Goal: Task Accomplishment & Management: Use online tool/utility

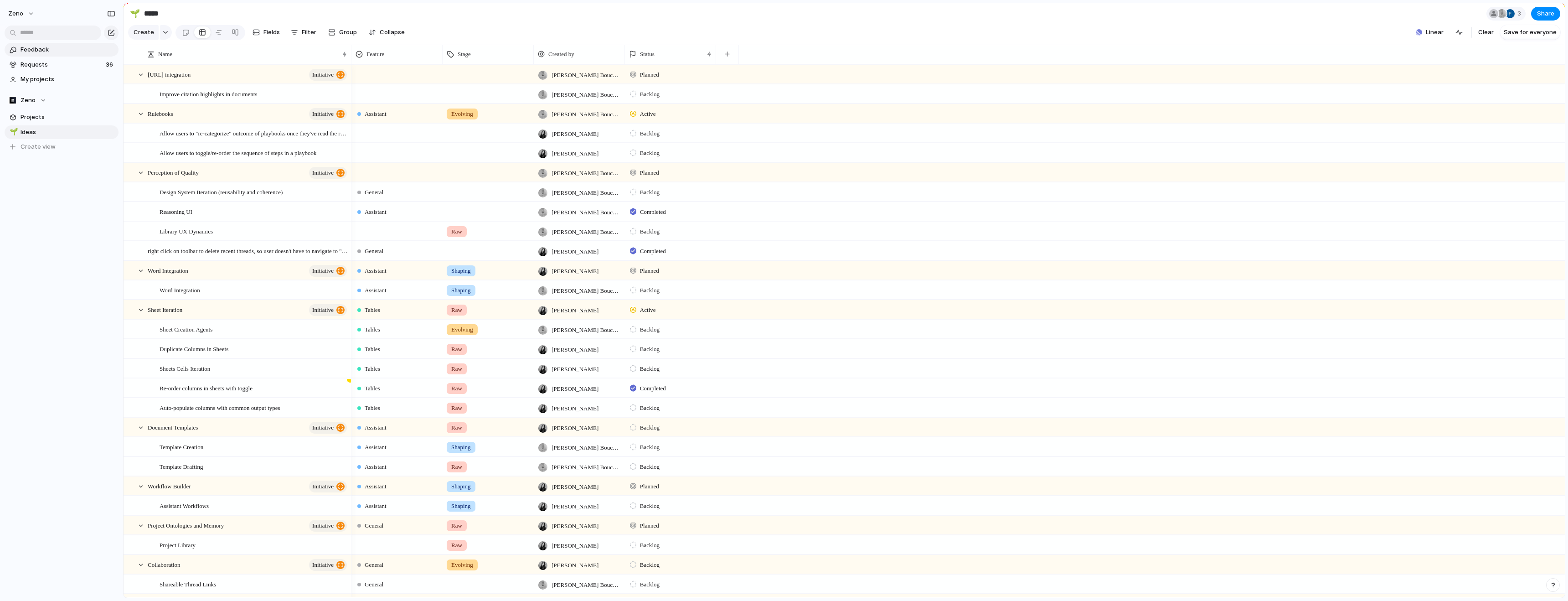
click at [75, 55] on link "Feedback" at bounding box center [61, 50] width 114 height 14
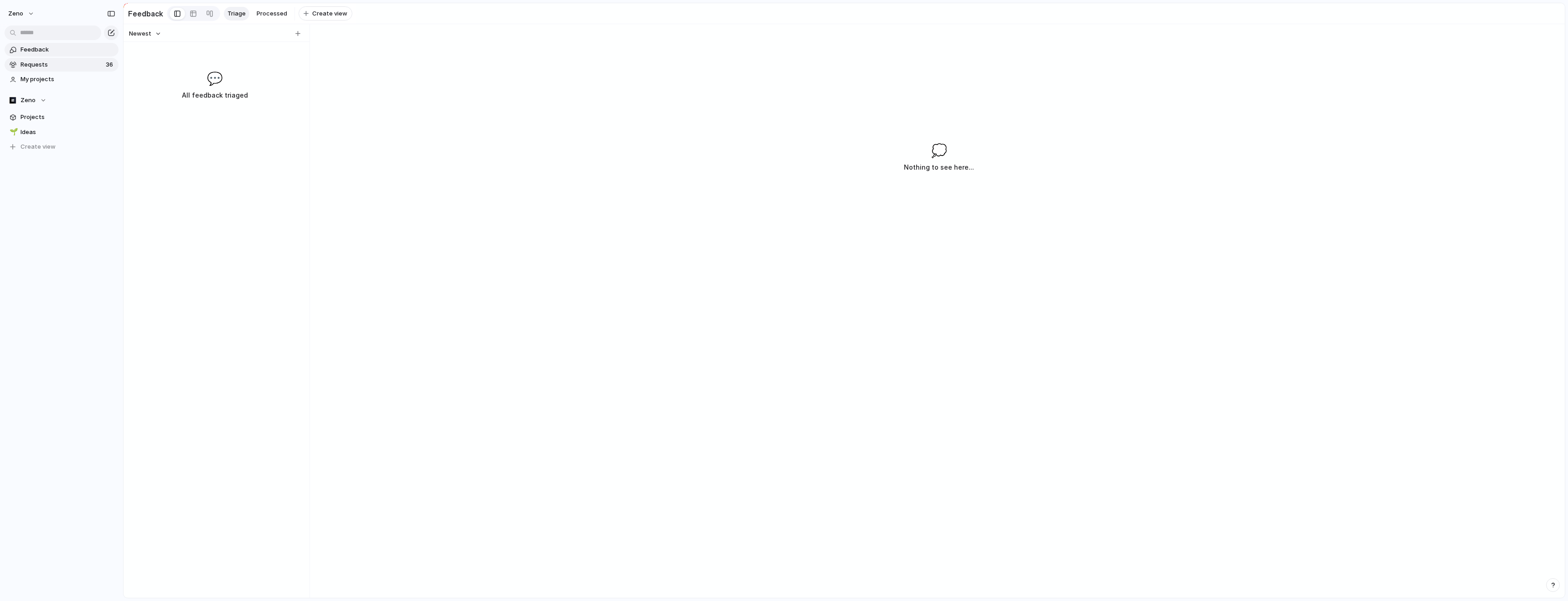
click at [73, 65] on span "Requests" at bounding box center [62, 65] width 83 height 9
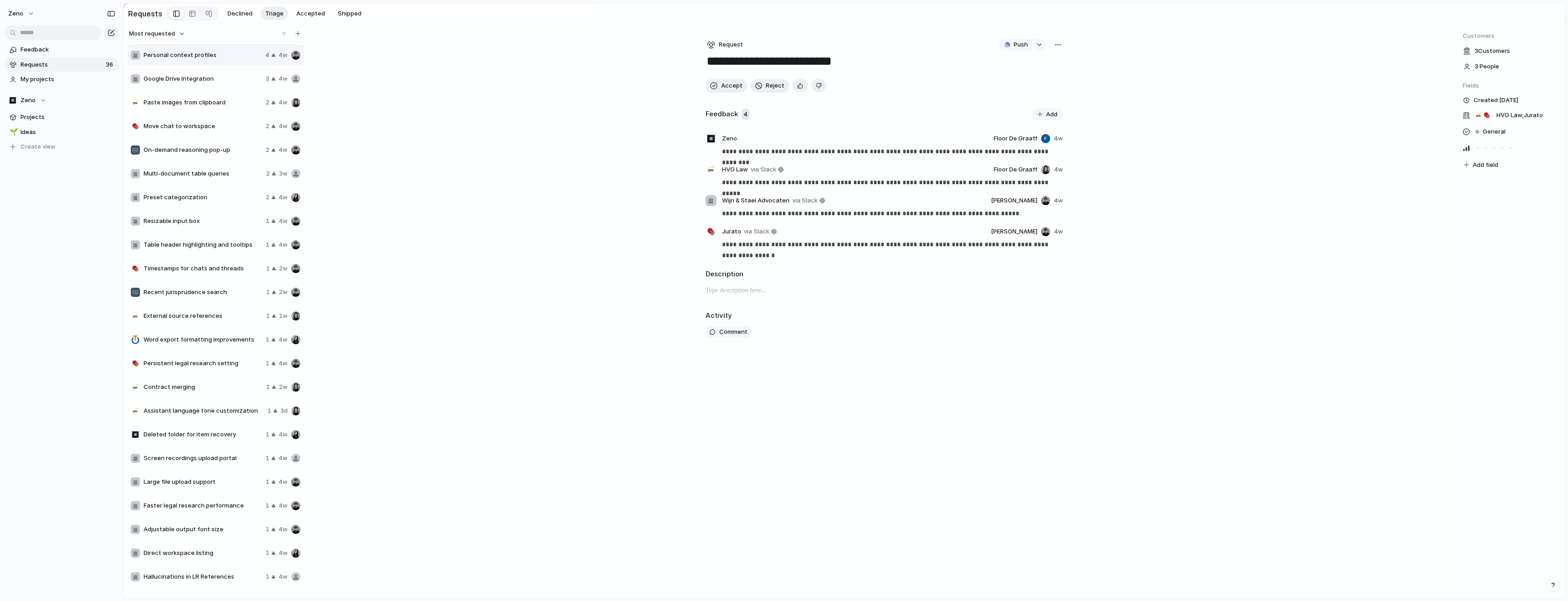
click at [221, 83] on span "Google Drive Integration" at bounding box center [202, 79] width 118 height 9
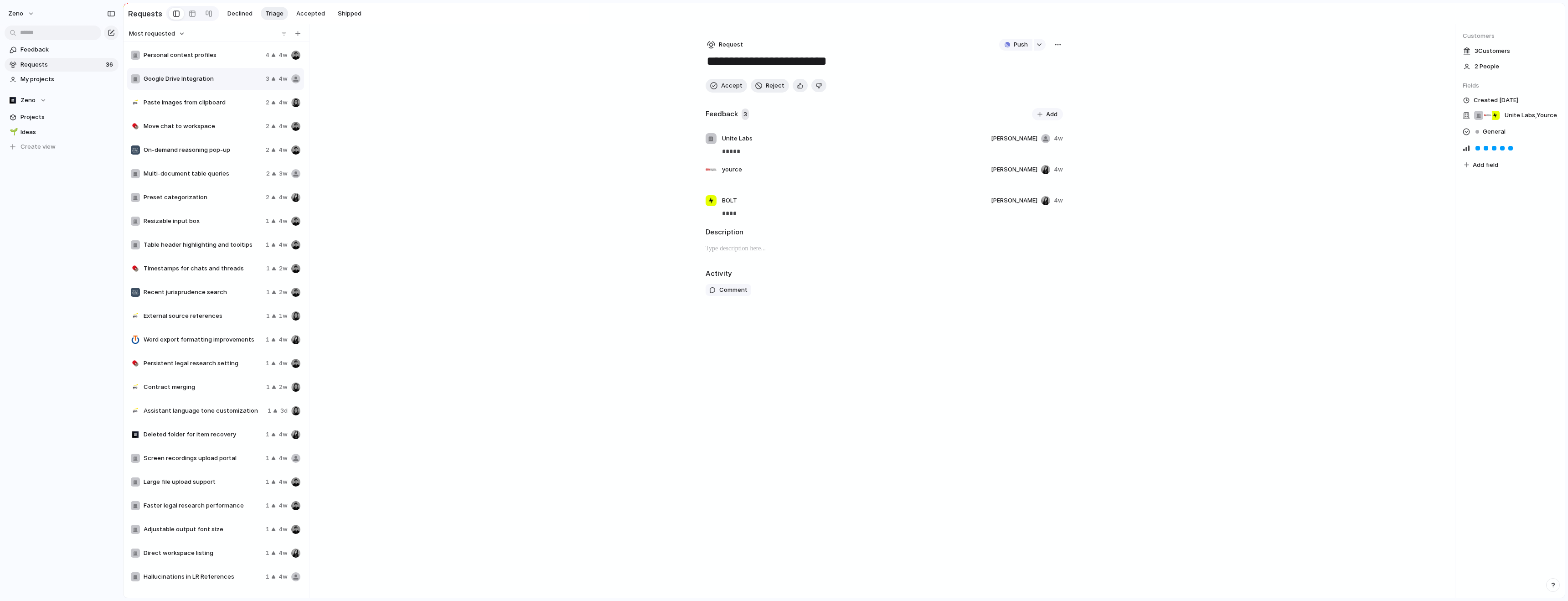
click at [215, 113] on div "Personal context profiles 4 4w Google Drive Integration 3 4w Paste images from …" at bounding box center [216, 482] width 178 height 877
click at [190, 65] on div "Personal context profiles 4 4w" at bounding box center [215, 55] width 177 height 22
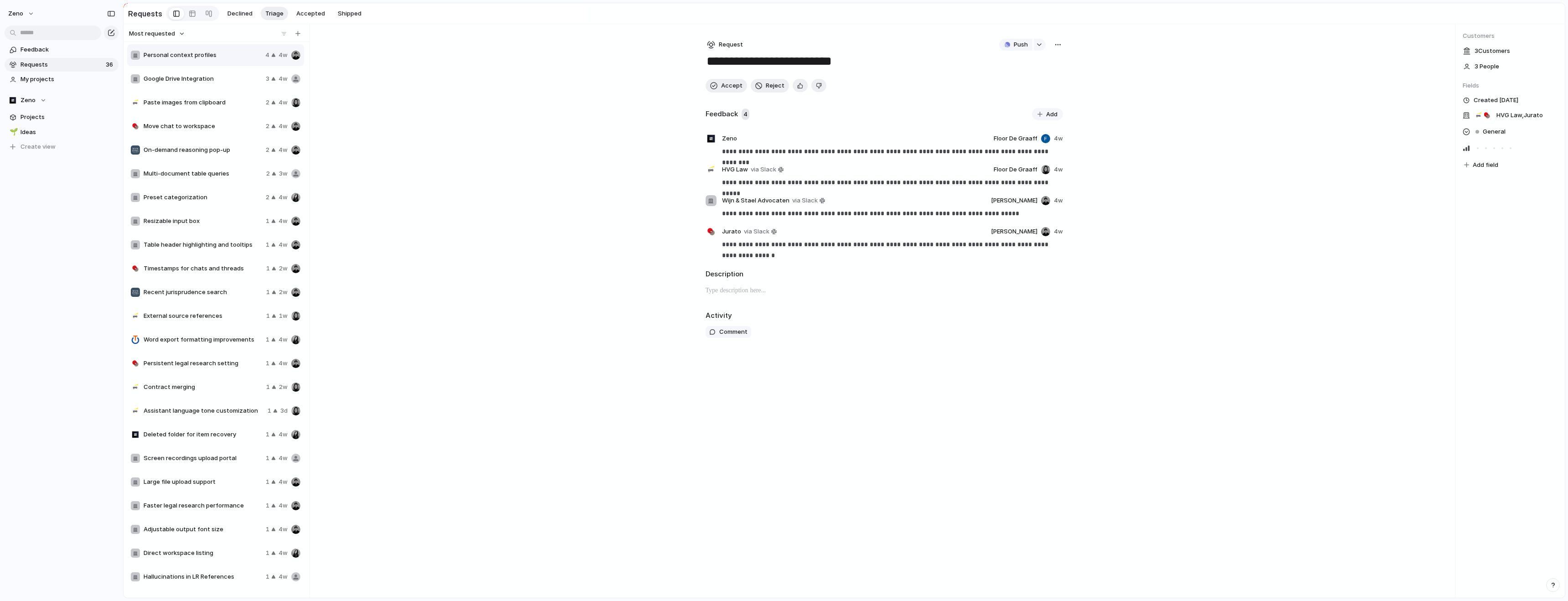
click at [194, 93] on div "Paste images from clipboard 2 4w" at bounding box center [215, 102] width 177 height 22
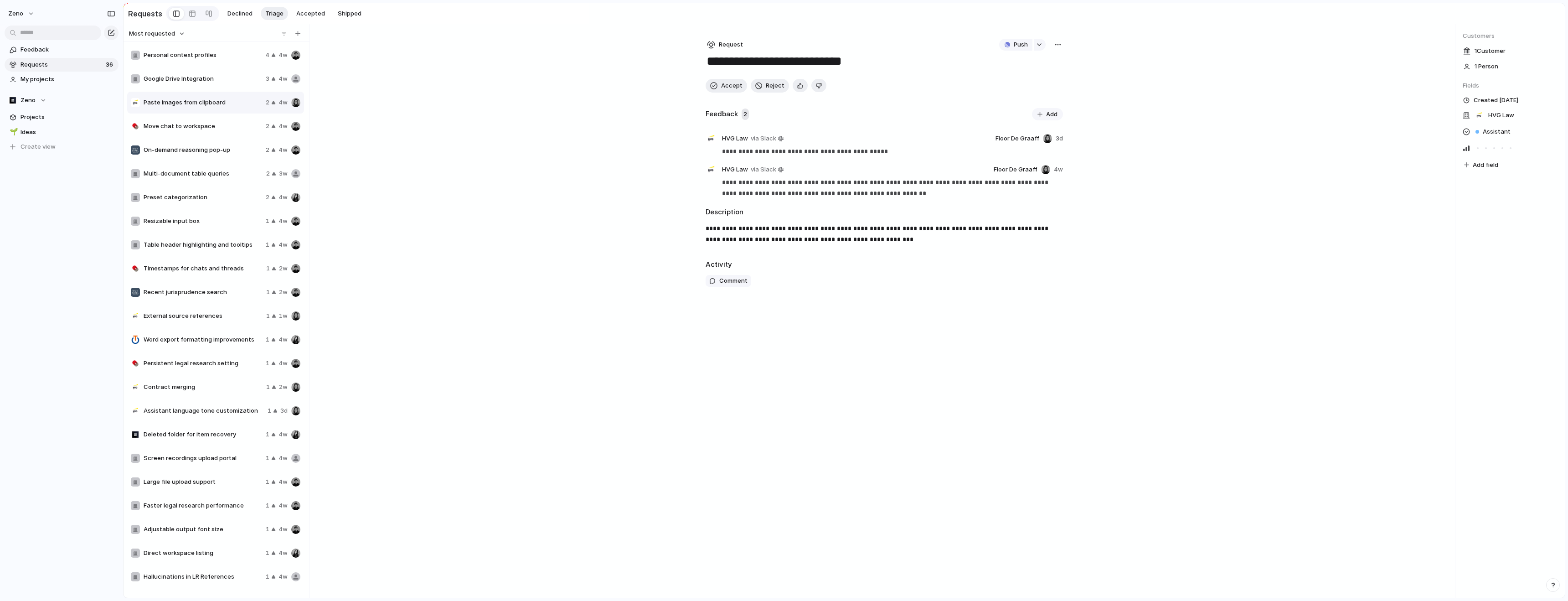
click at [199, 115] on div "Move chat to workspace 2 4w" at bounding box center [215, 126] width 177 height 22
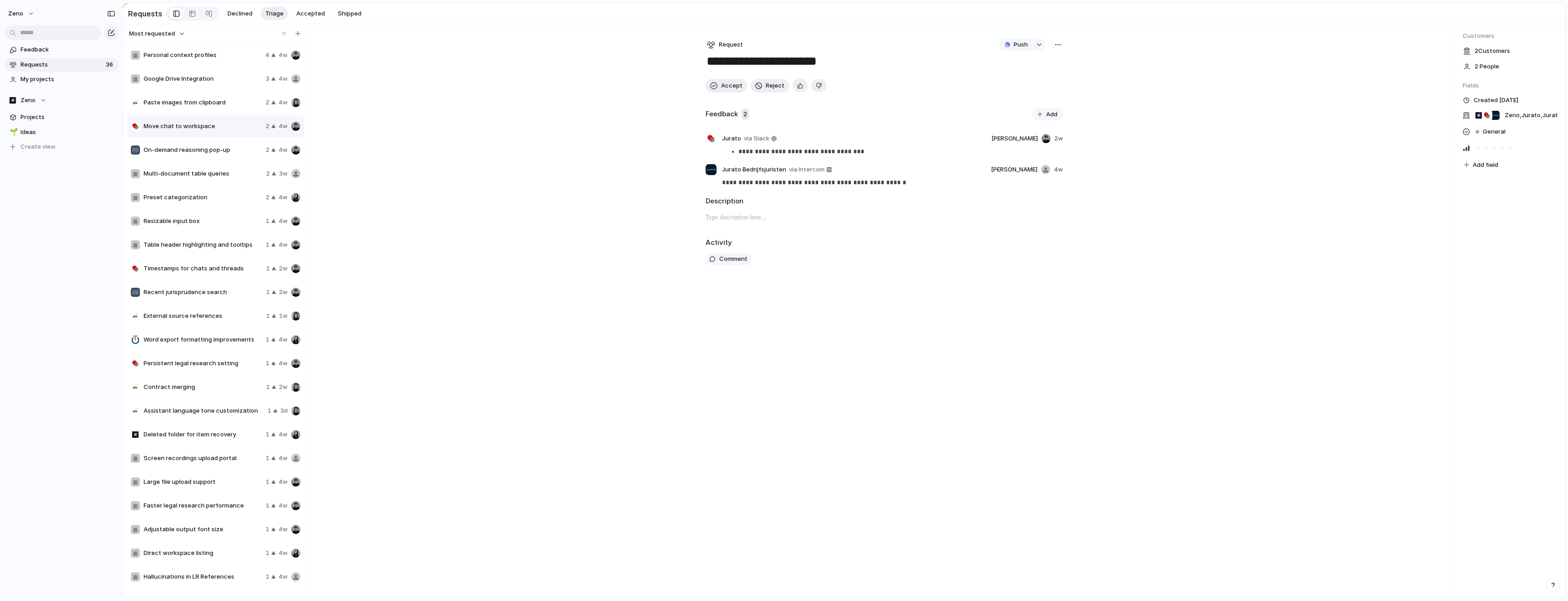
click at [200, 133] on div "Move chat to workspace 2 4w" at bounding box center [215, 126] width 177 height 22
click at [202, 150] on span "On-demand reasoning pop-up" at bounding box center [202, 150] width 118 height 9
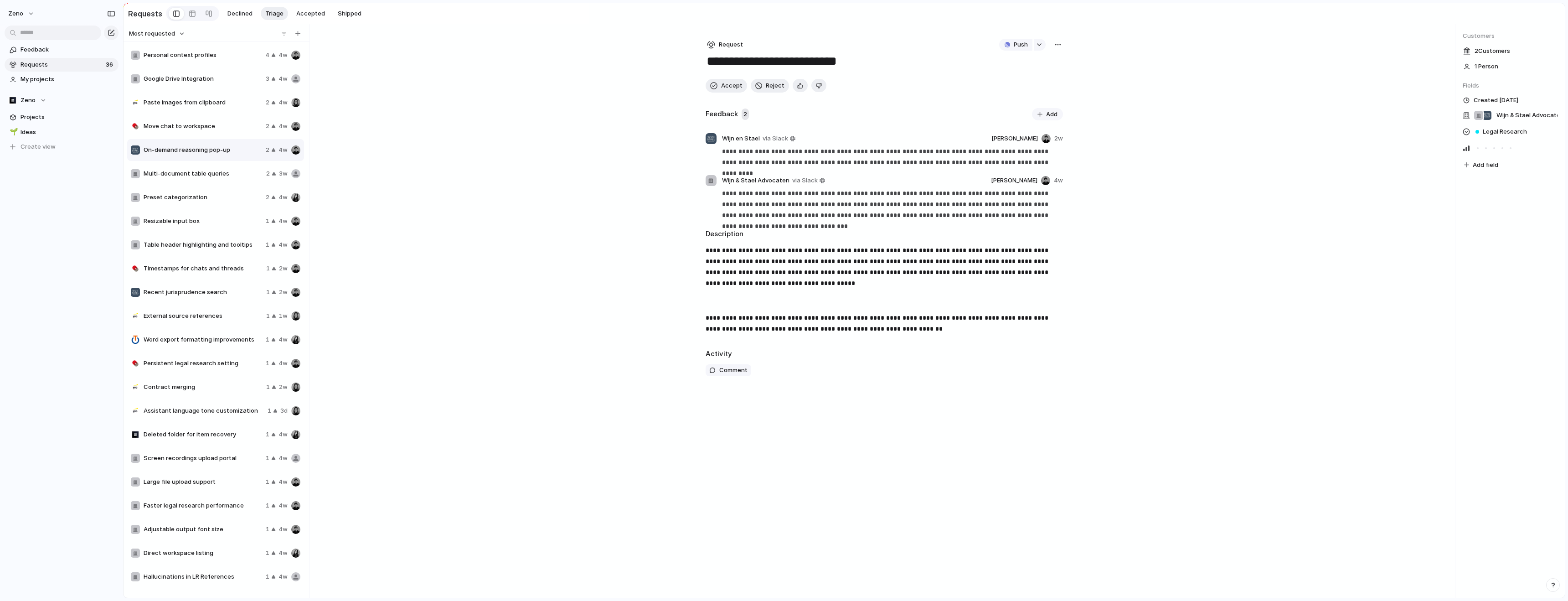
click at [204, 170] on span "Multi-document table queries" at bounding box center [203, 174] width 119 height 9
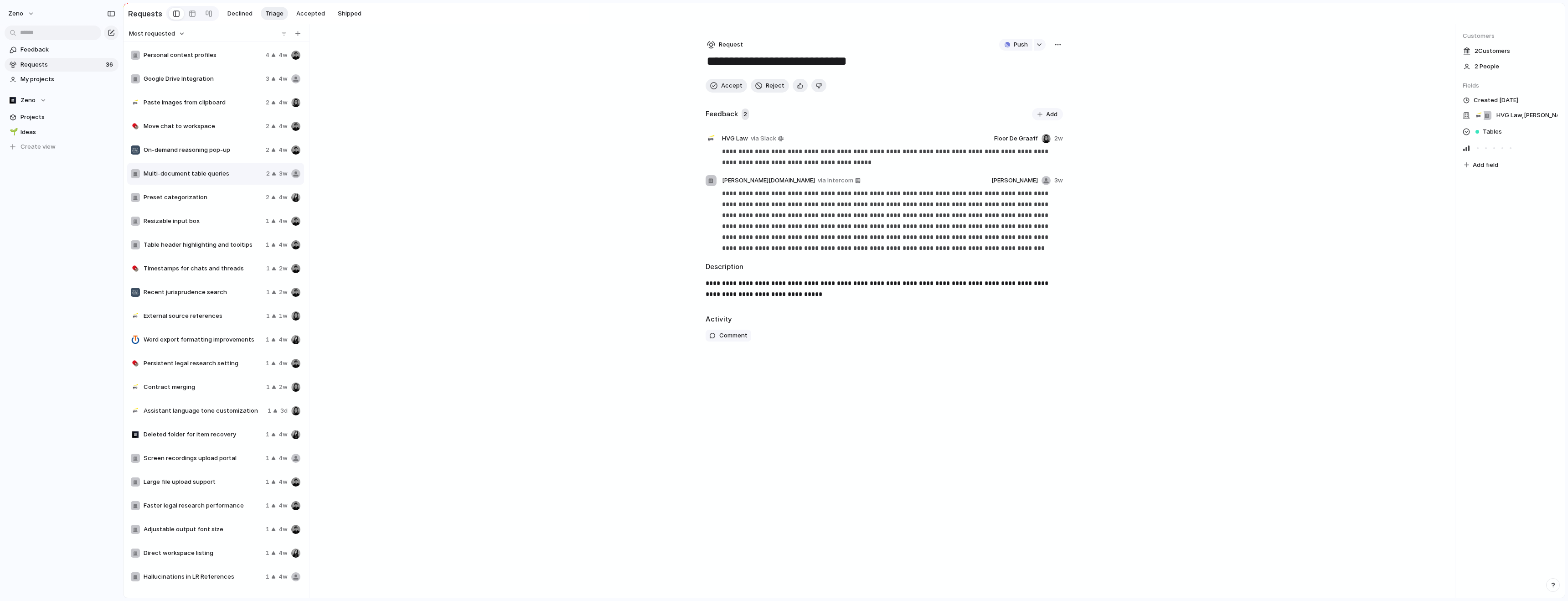
click at [207, 196] on span "Preset categorization" at bounding box center [202, 197] width 118 height 9
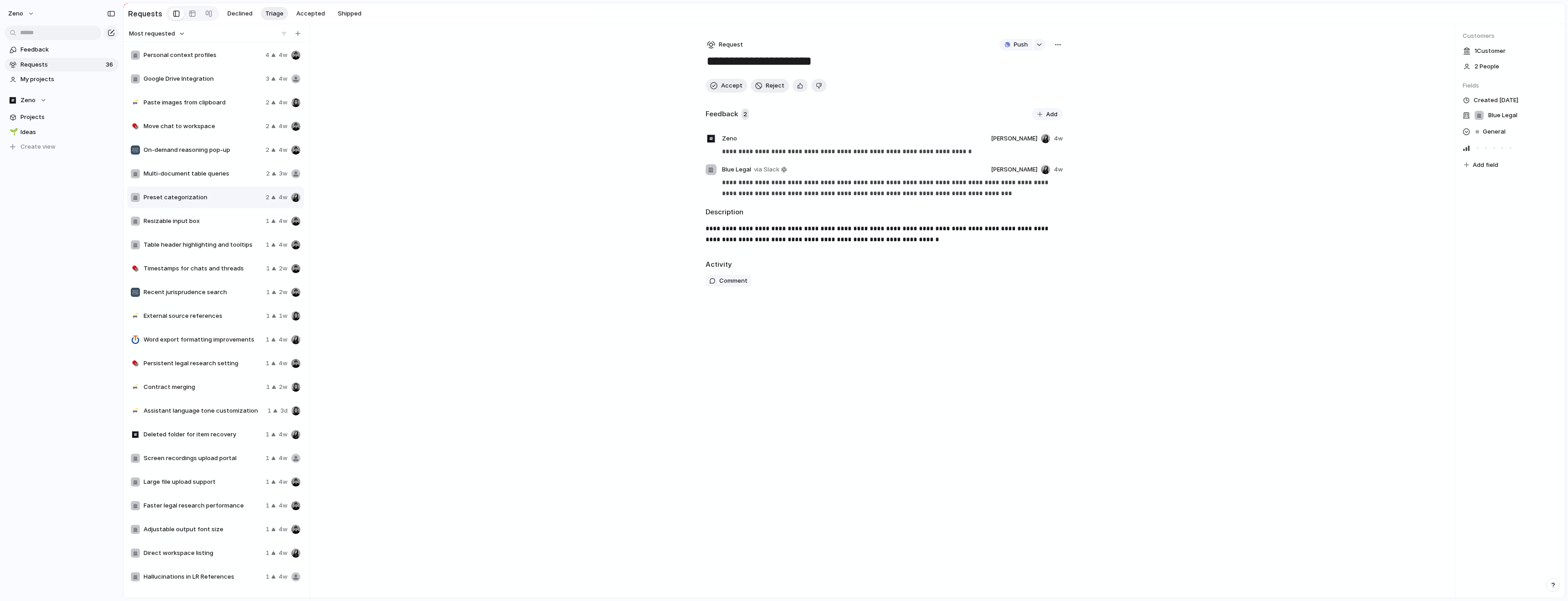
click at [210, 221] on span "Resizable input box" at bounding box center [202, 221] width 118 height 9
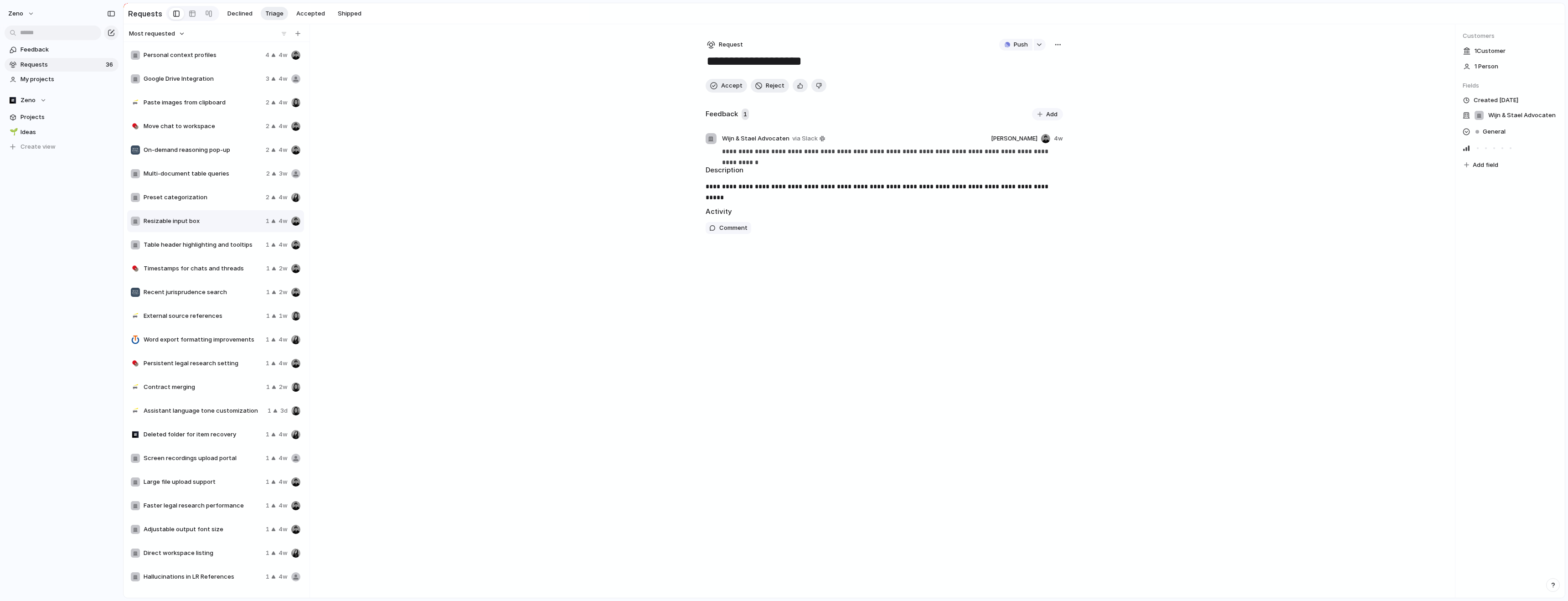
click at [215, 245] on span "Table header highlighting and tooltips" at bounding box center [202, 245] width 118 height 9
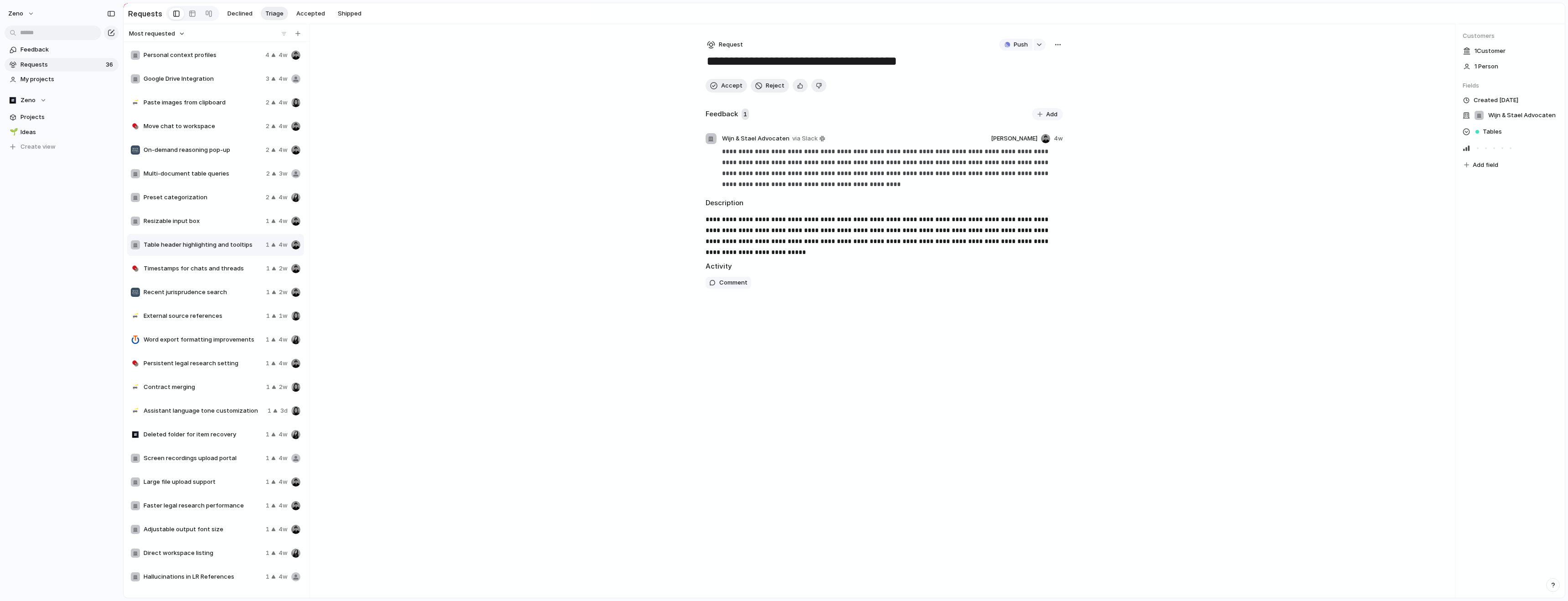
click at [217, 273] on div "Timestamps for chats and threads 1 2w" at bounding box center [215, 268] width 177 height 22
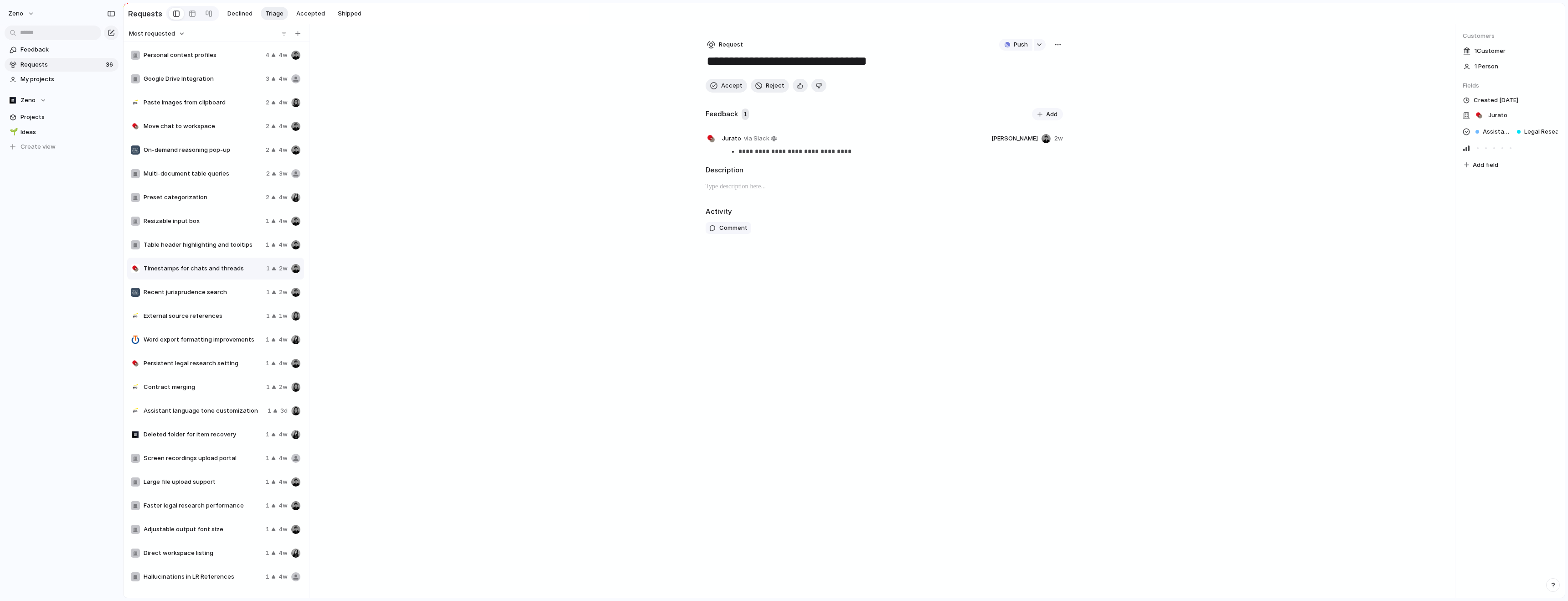
click at [219, 307] on div "External source references 1 1w" at bounding box center [215, 316] width 177 height 22
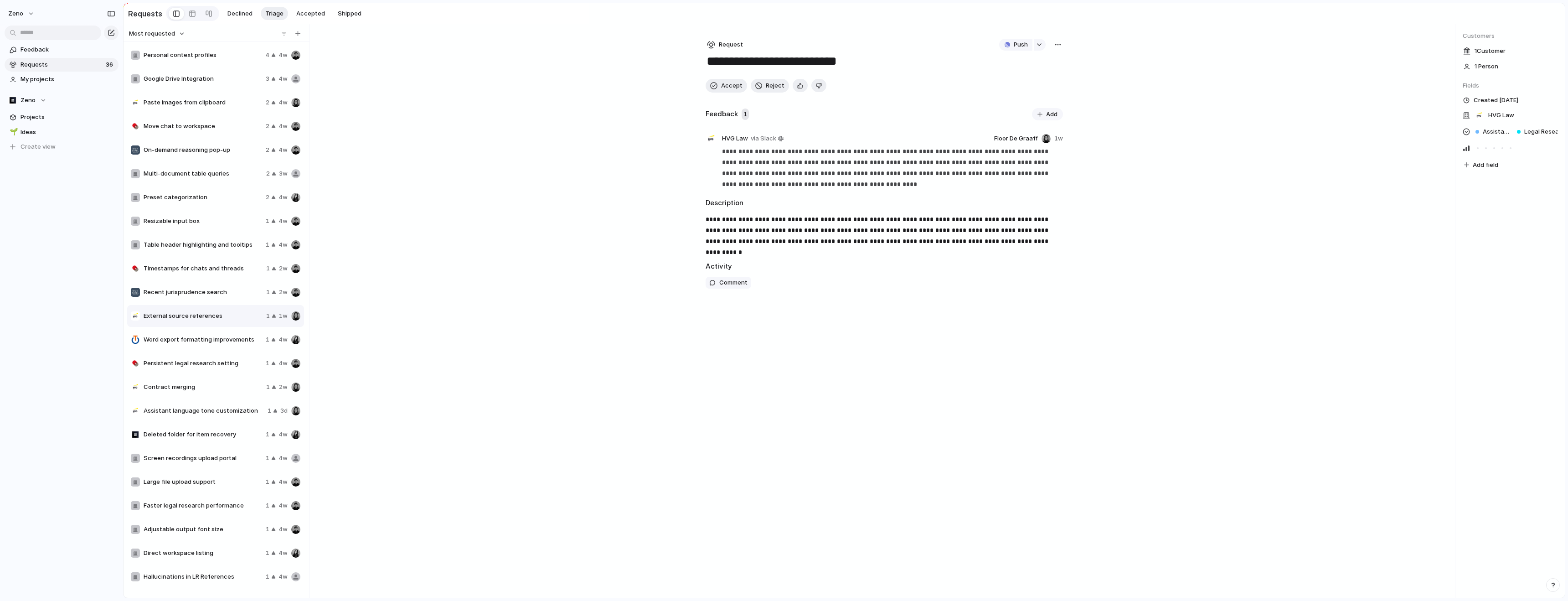
click at [219, 343] on span "Word export formatting improvements" at bounding box center [202, 340] width 118 height 9
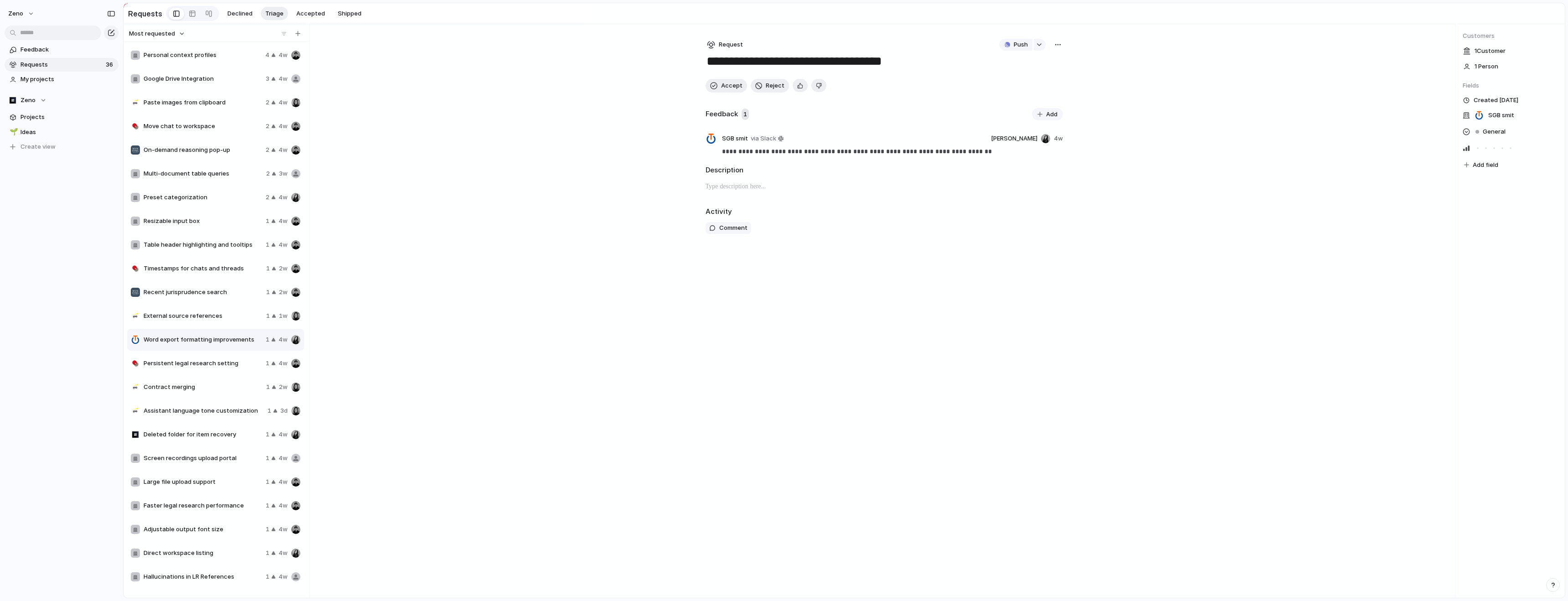
click at [220, 368] on span "Persistent legal research setting" at bounding box center [202, 363] width 118 height 9
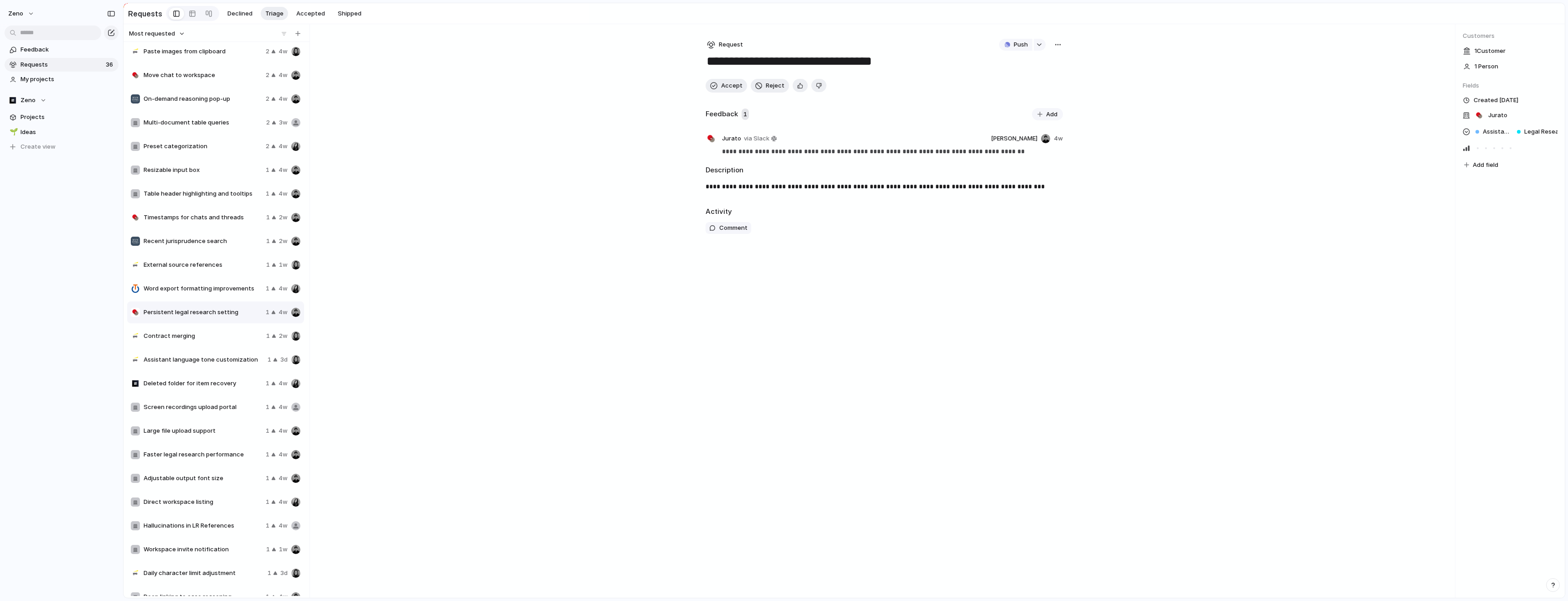
click at [211, 333] on span "Contract merging" at bounding box center [203, 336] width 119 height 9
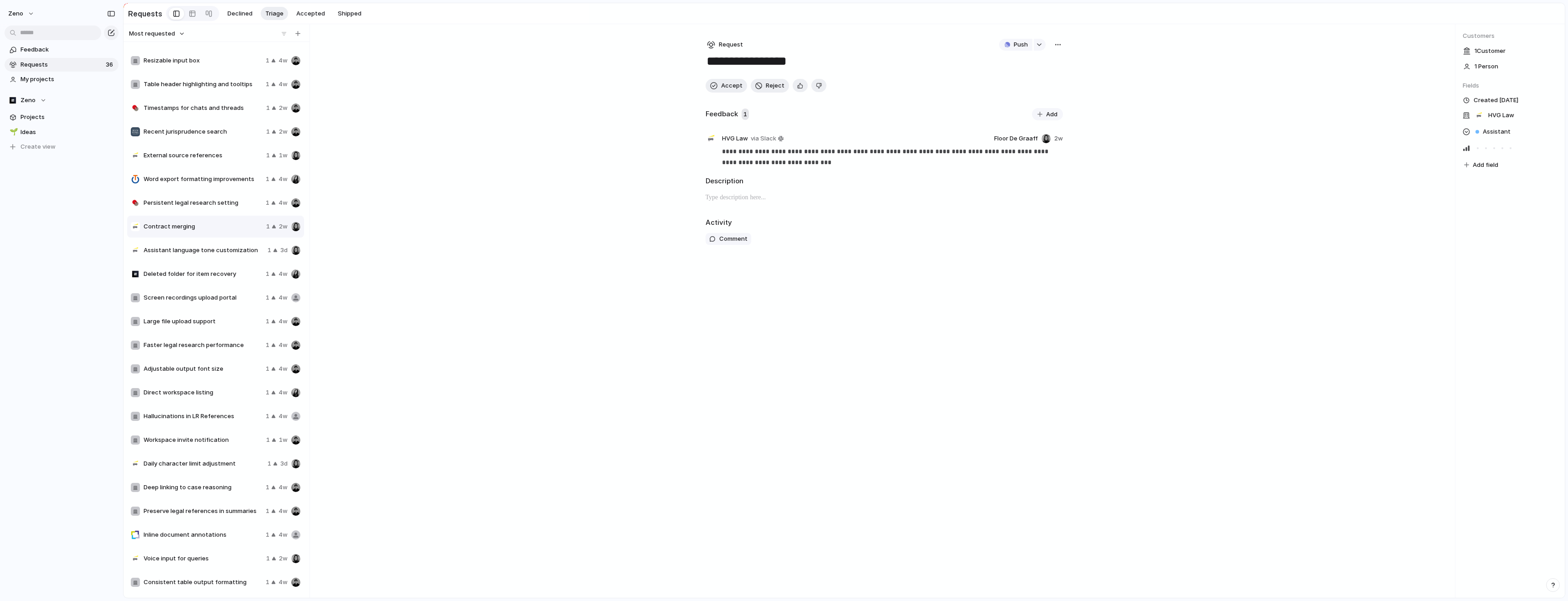
scroll to position [221, 0]
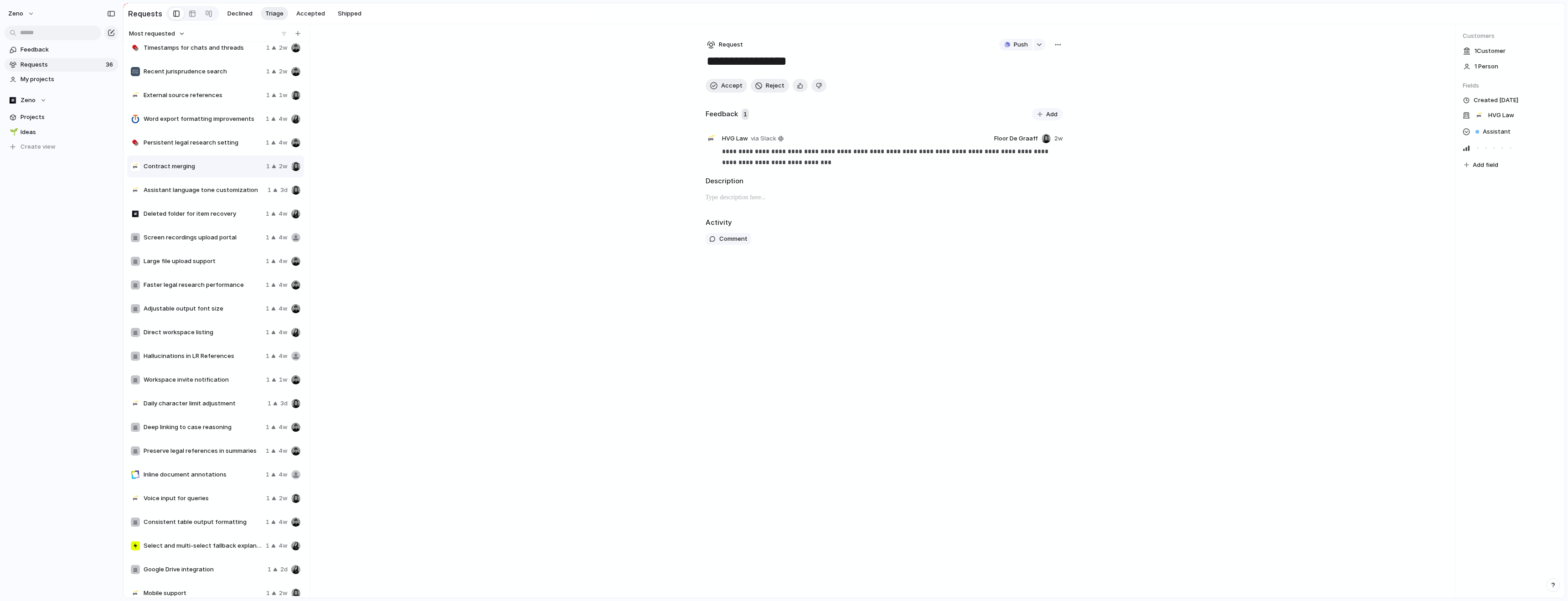
click at [187, 186] on span "Assistant language tone customization" at bounding box center [204, 190] width 120 height 9
click at [190, 213] on span "Deleted folder for item recovery" at bounding box center [202, 214] width 118 height 9
click at [199, 244] on div "Screen recordings upload portal 1 4w" at bounding box center [215, 238] width 177 height 22
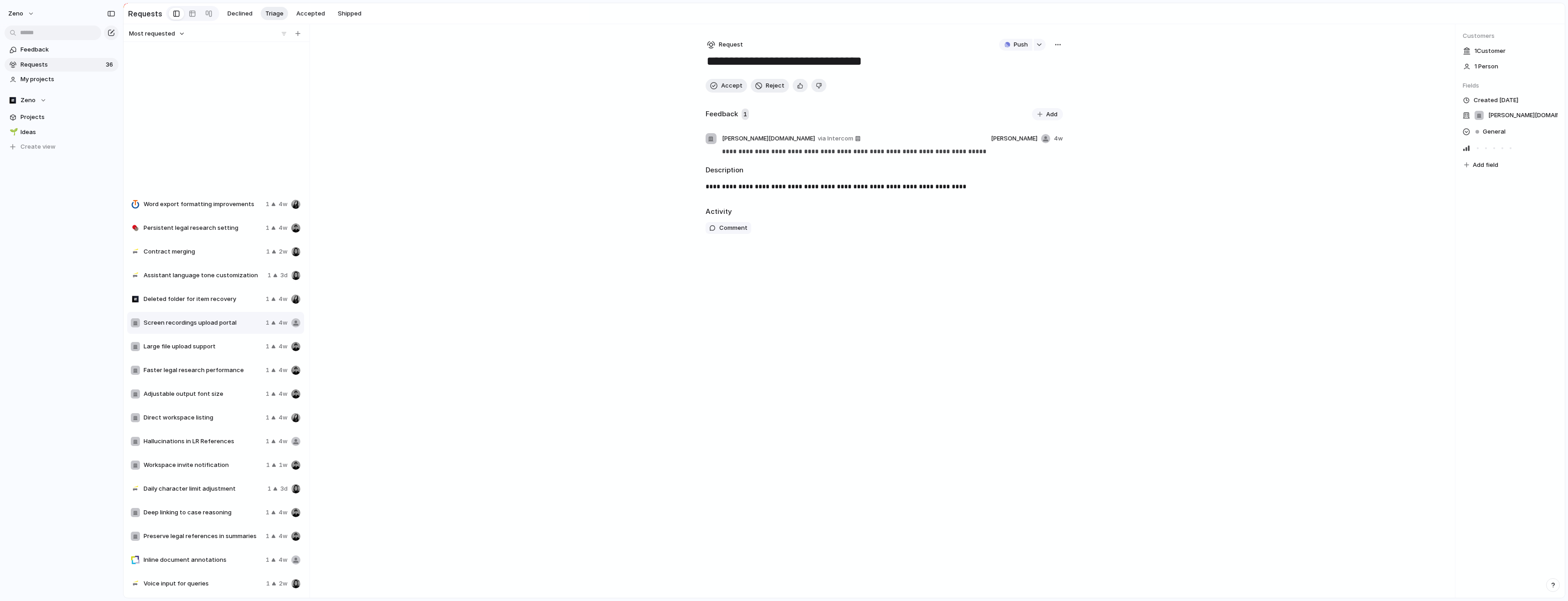
scroll to position [325, 0]
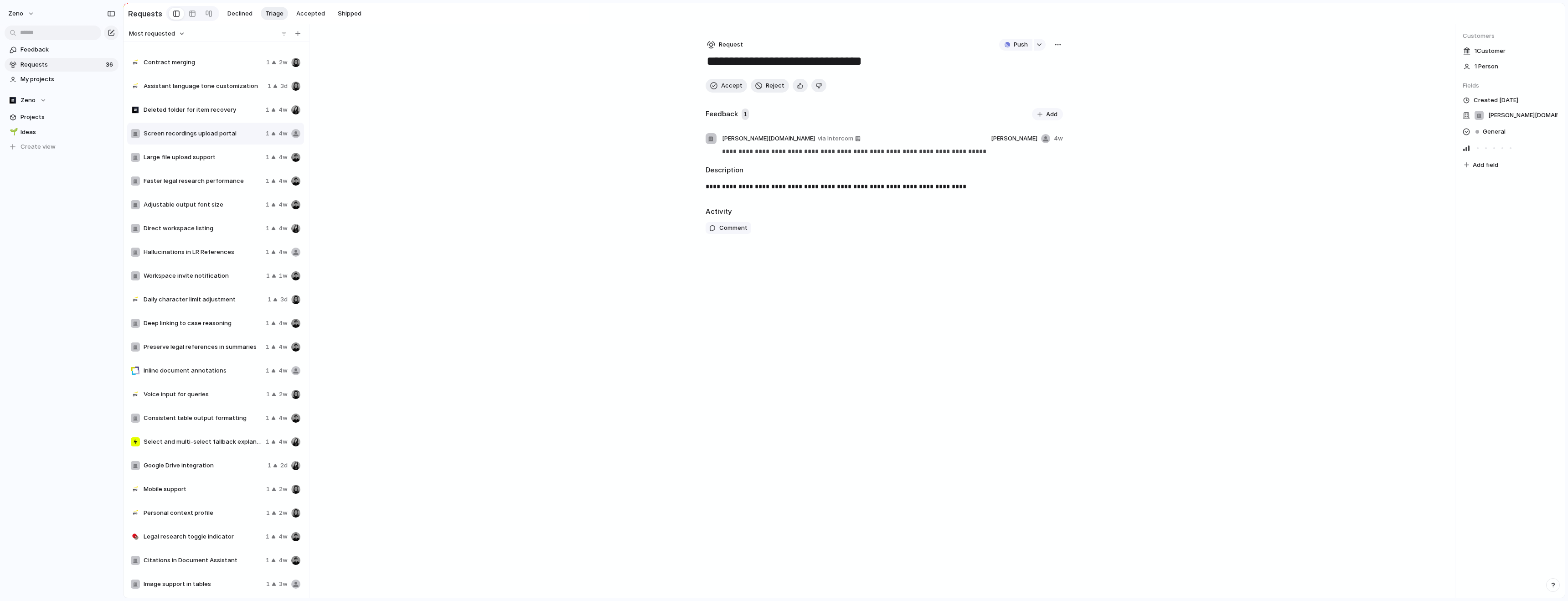
click at [202, 325] on span "Deep linking to case reasoning" at bounding box center [202, 323] width 118 height 9
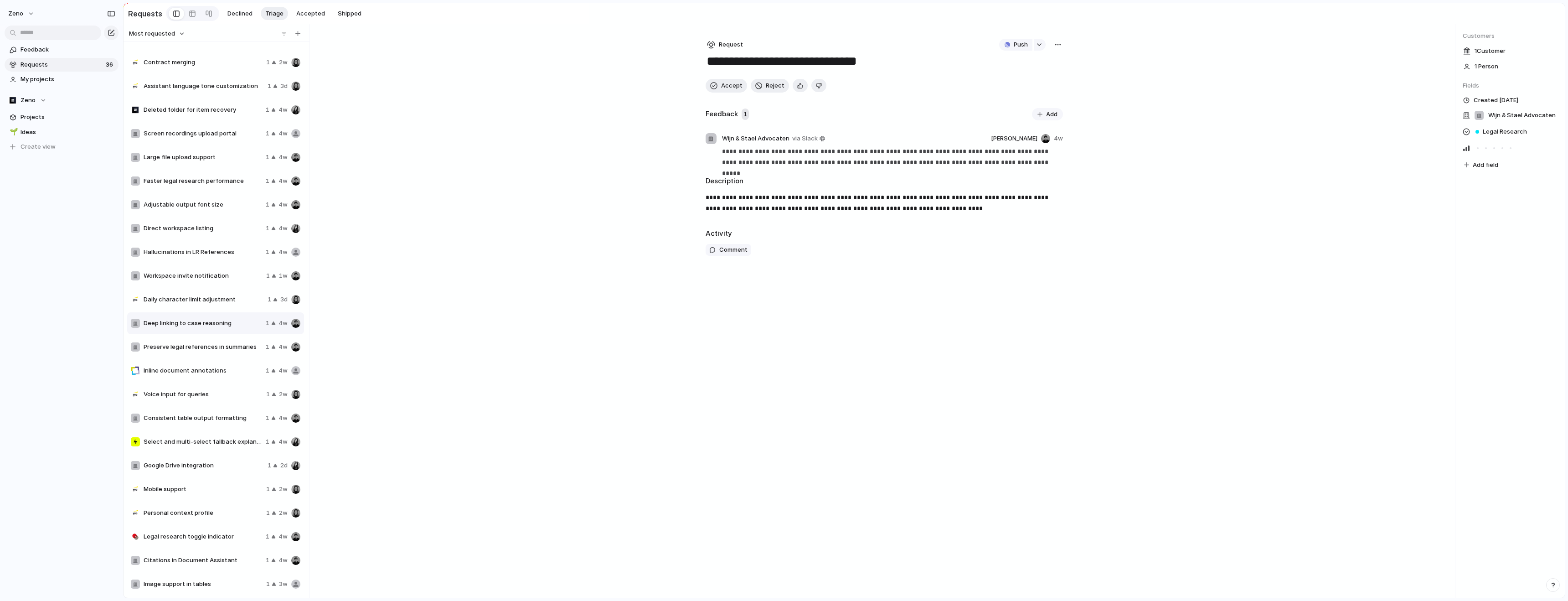
click at [202, 363] on div "Inline document annotations 1 4w" at bounding box center [215, 370] width 177 height 22
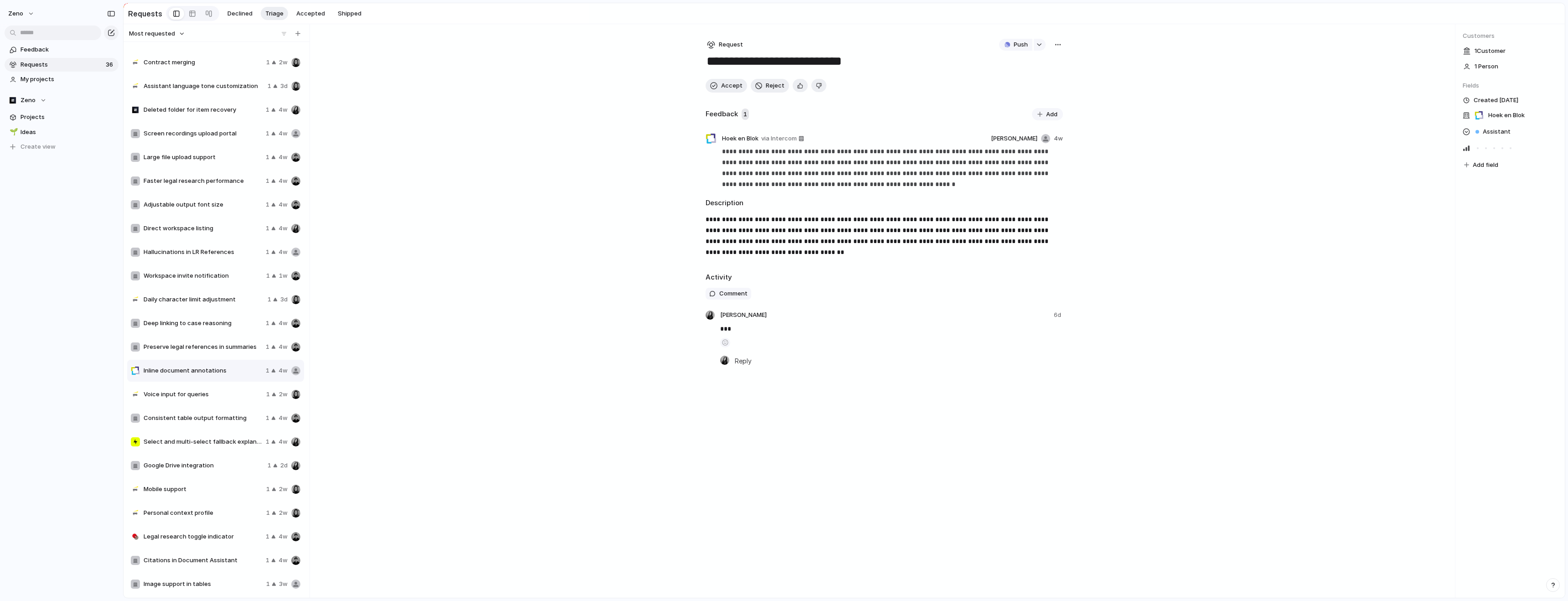
click at [214, 397] on span "Voice input for queries" at bounding box center [203, 394] width 119 height 9
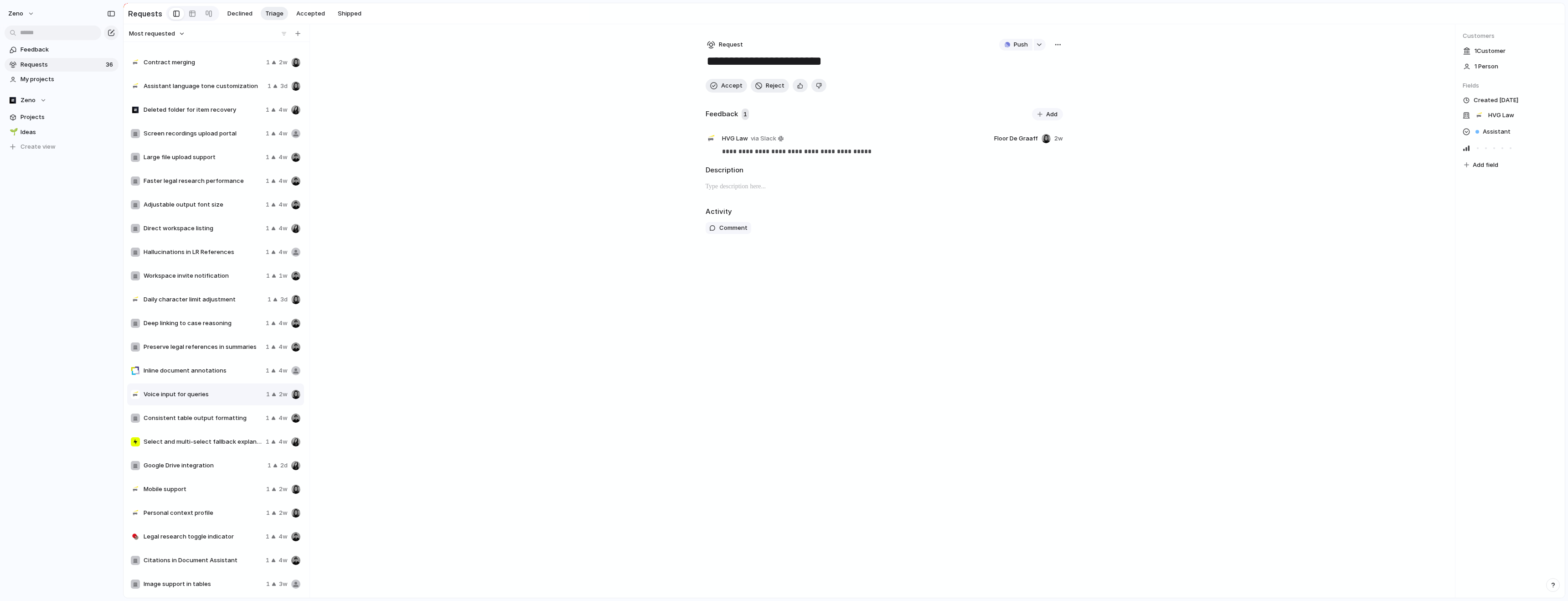
click at [209, 476] on div "Google Drive integration 1 2d" at bounding box center [215, 466] width 177 height 22
click at [195, 552] on div "Citations in Document Assistant 1 4w" at bounding box center [215, 560] width 177 height 22
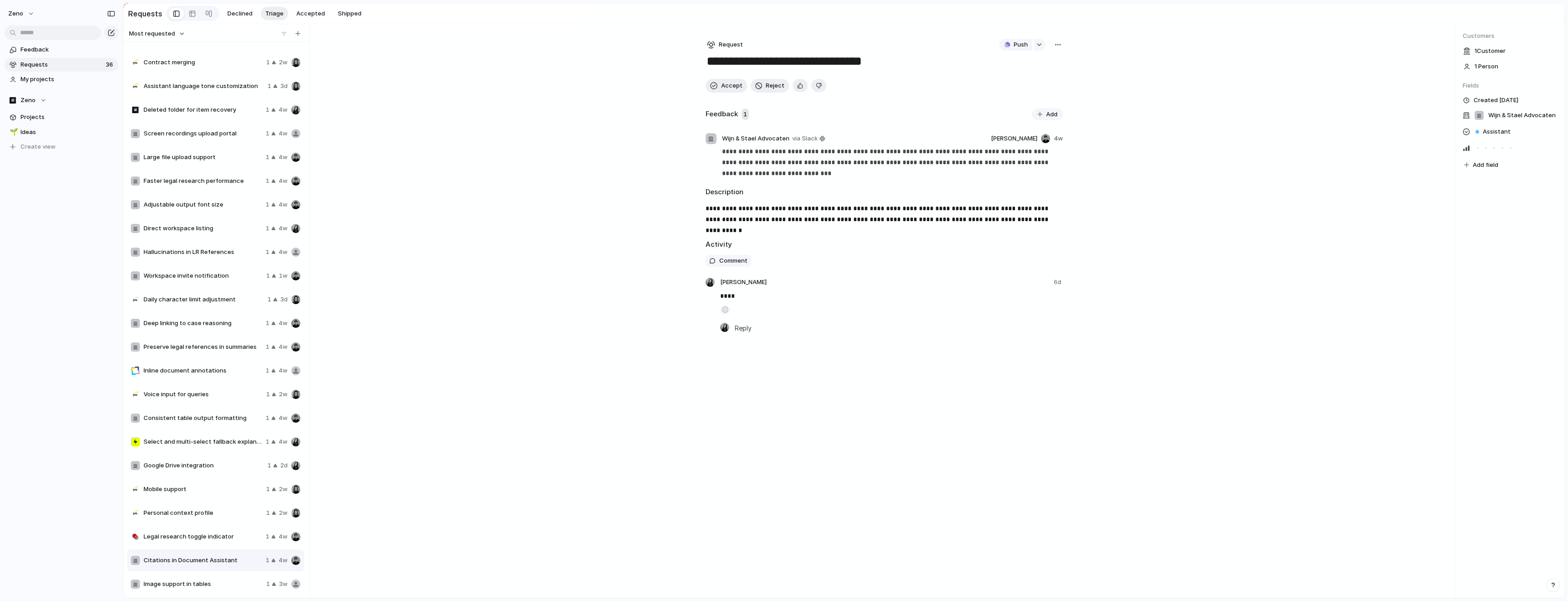
click at [197, 586] on span "Image support in tables" at bounding box center [203, 584] width 119 height 9
type textarea "**********"
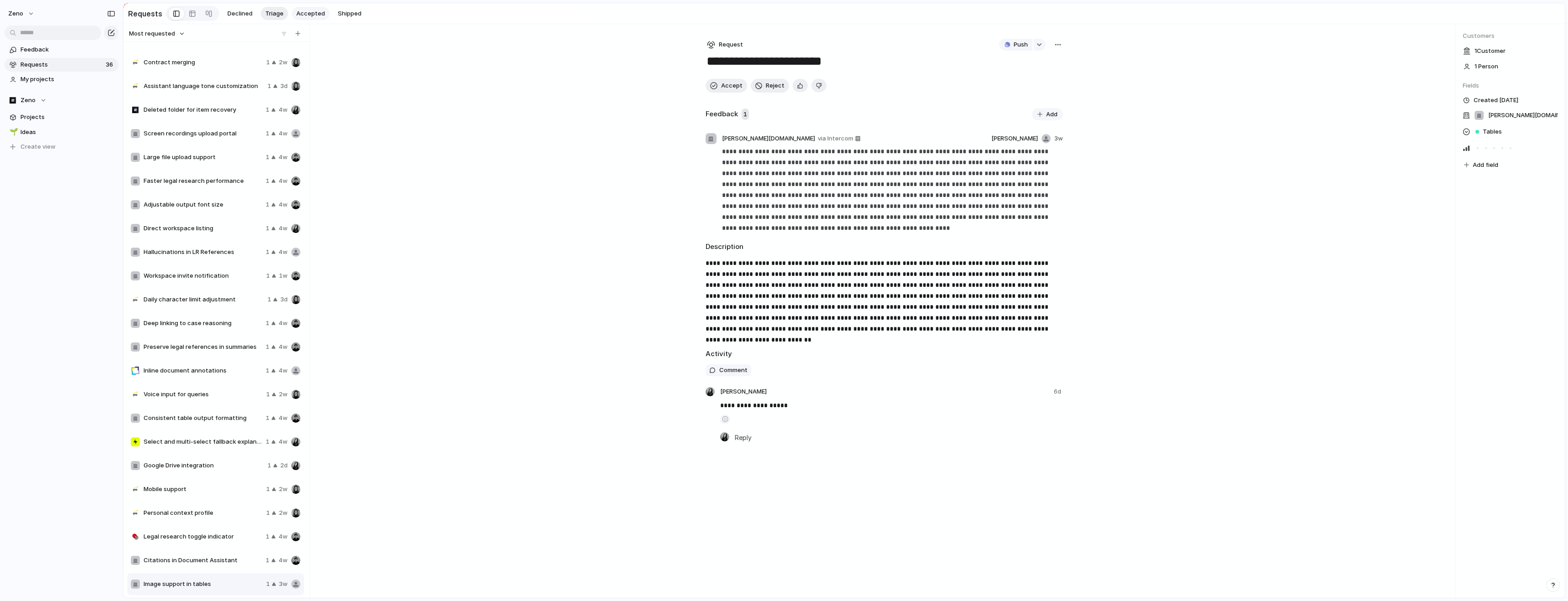
click at [301, 18] on button "Accepted" at bounding box center [311, 14] width 38 height 14
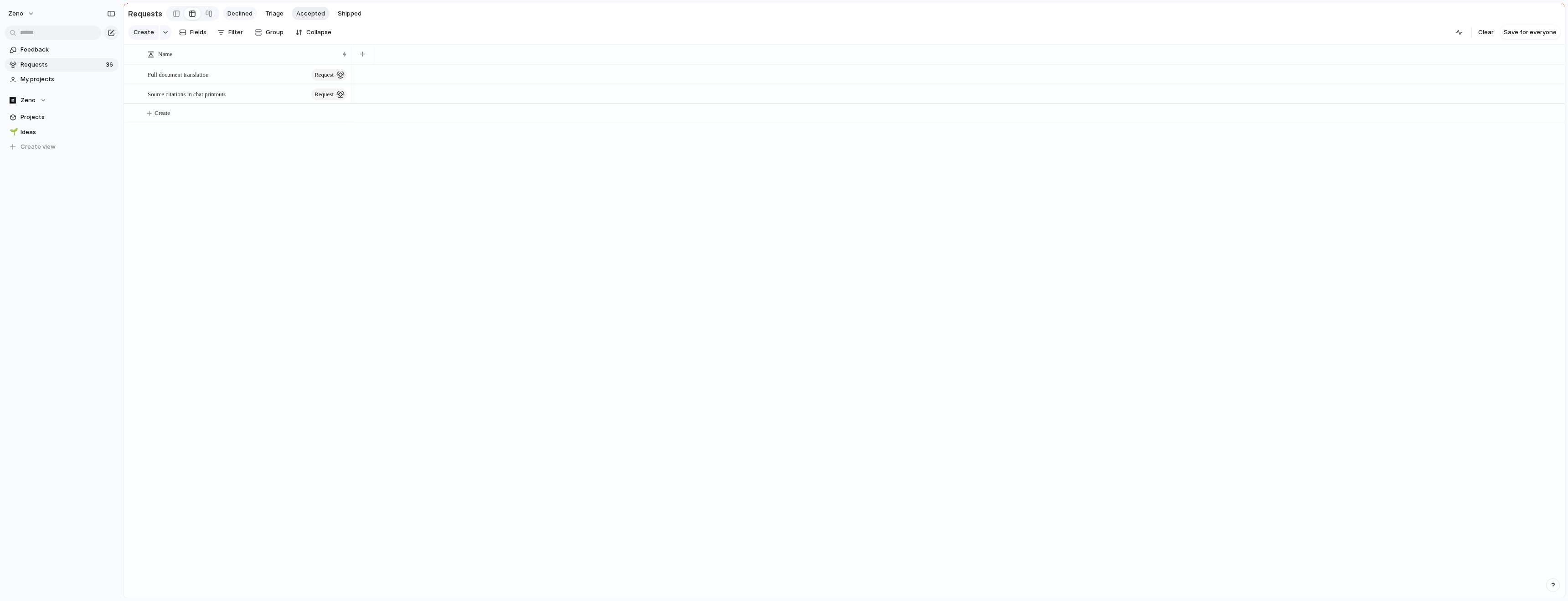
click at [244, 13] on span "Declined" at bounding box center [240, 14] width 25 height 9
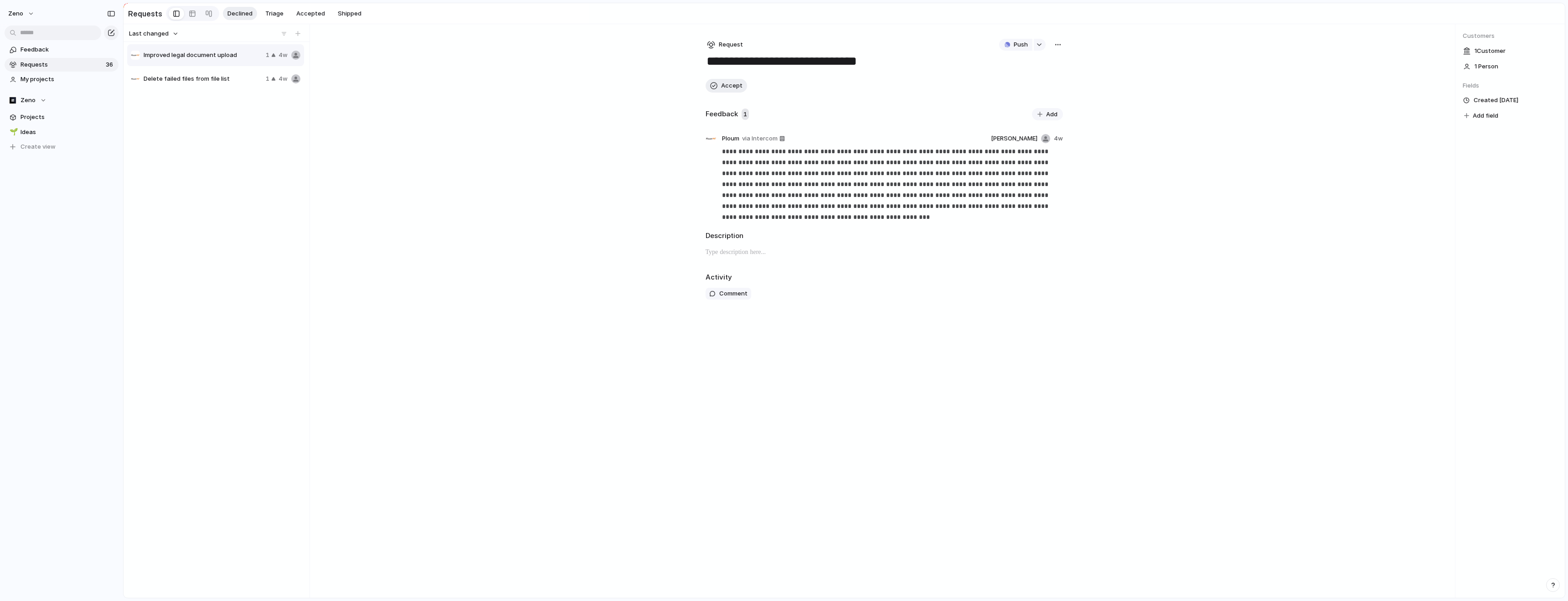
click at [262, 81] on div "Delete failed files from file list 1 4w" at bounding box center [215, 78] width 177 height 22
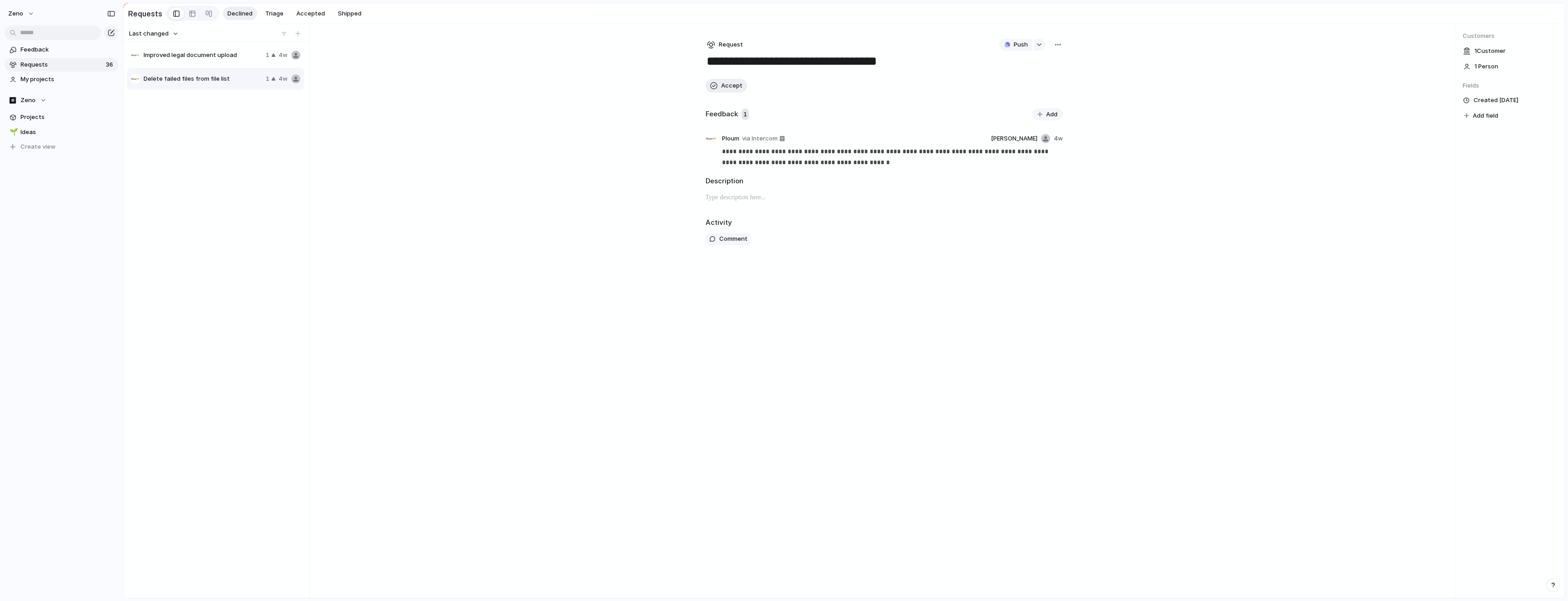
click at [222, 50] on div "Improved legal document upload 1 4w" at bounding box center [215, 55] width 177 height 22
type textarea "**********"
